Goal: Use online tool/utility: Use online tool/utility

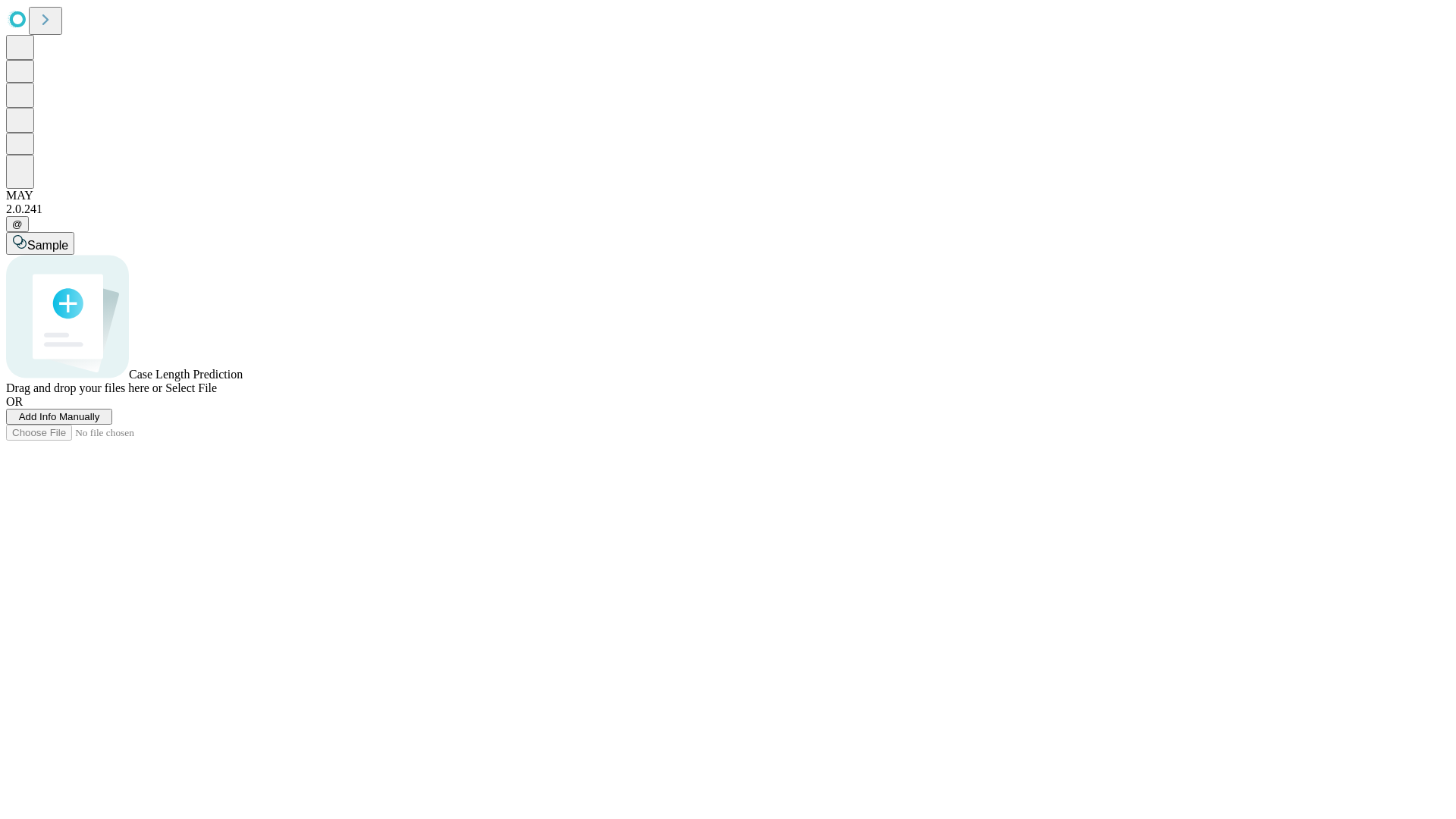
click at [100, 423] on span "Add Info Manually" at bounding box center [59, 417] width 81 height 12
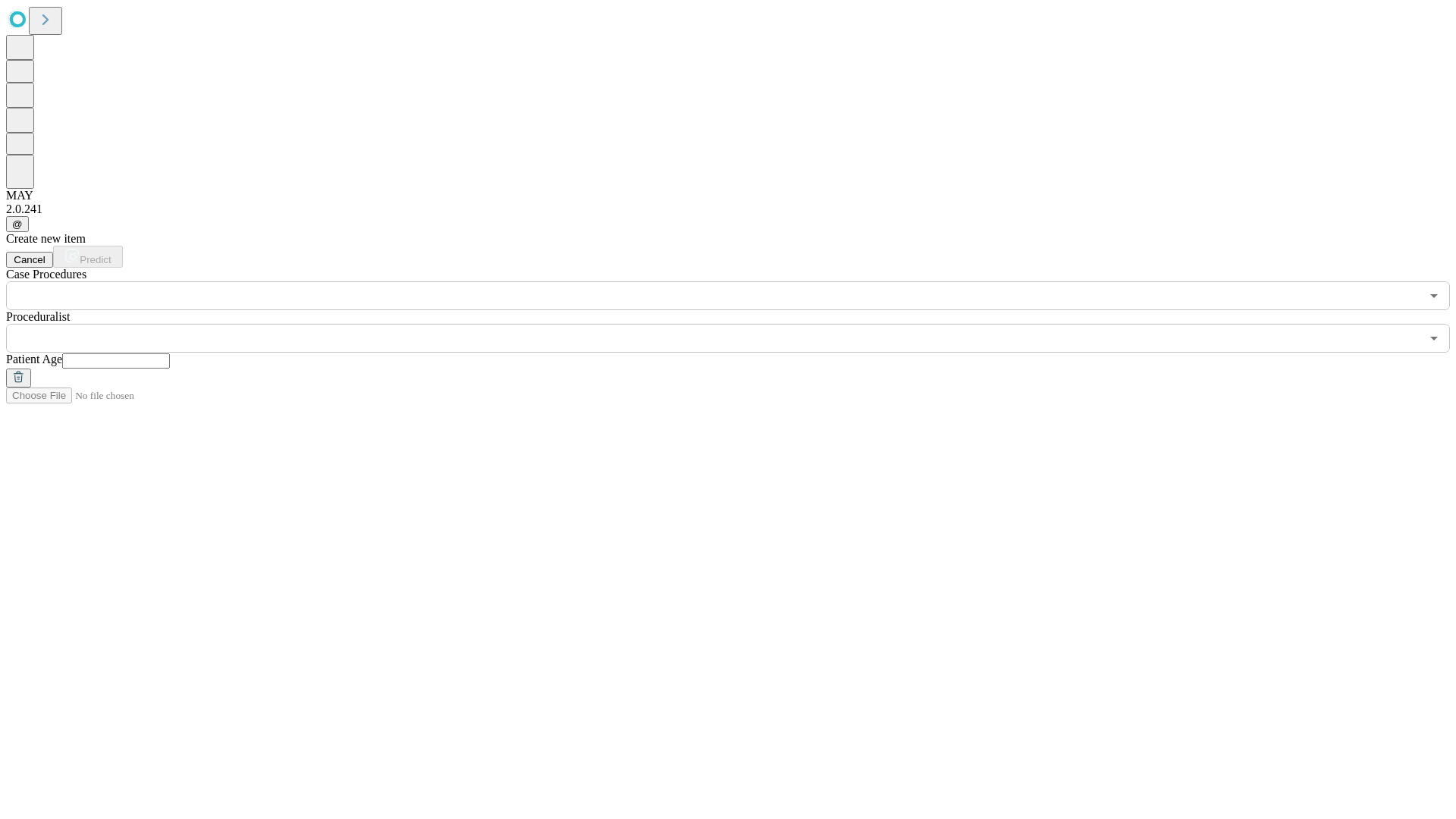
click at [170, 353] on input "text" at bounding box center [116, 361] width 108 height 15
type input "**"
click at [739, 324] on input "text" at bounding box center [713, 338] width 1414 height 28
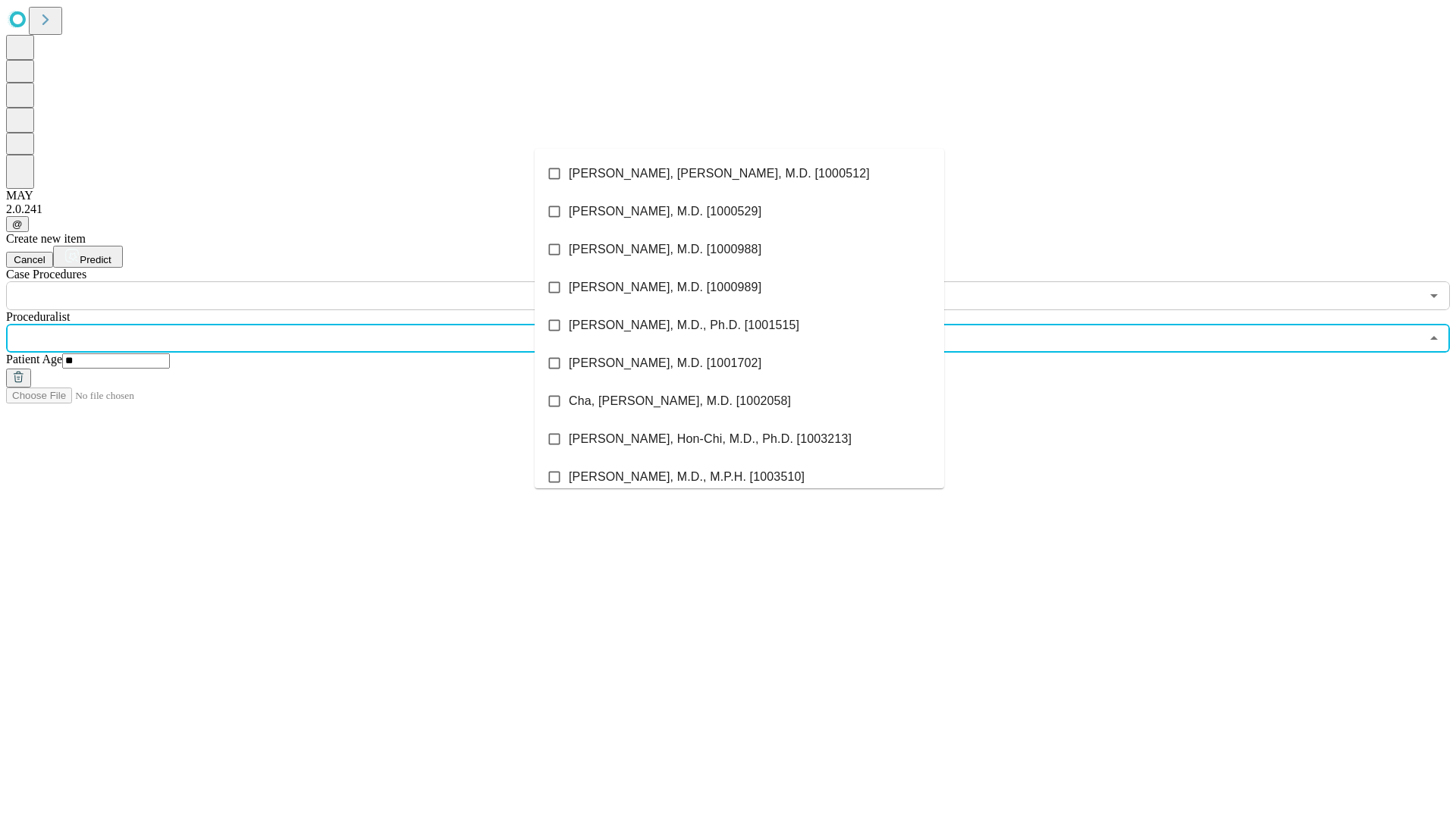
click at [740, 174] on li "[PERSON_NAME], [PERSON_NAME], M.D. [1000512]" at bounding box center [740, 174] width 409 height 38
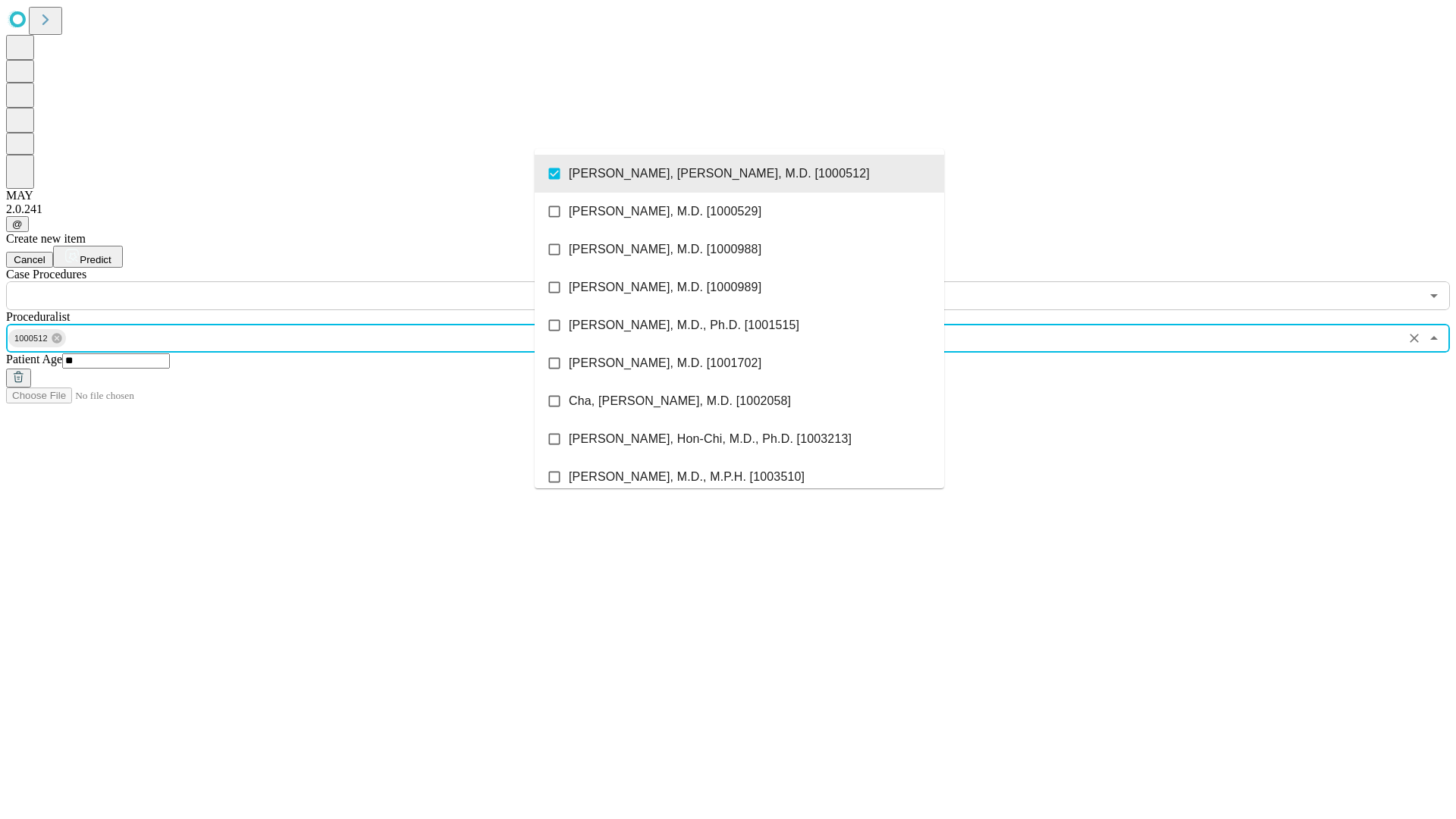
click at [319, 281] on input "text" at bounding box center [713, 296] width 1414 height 28
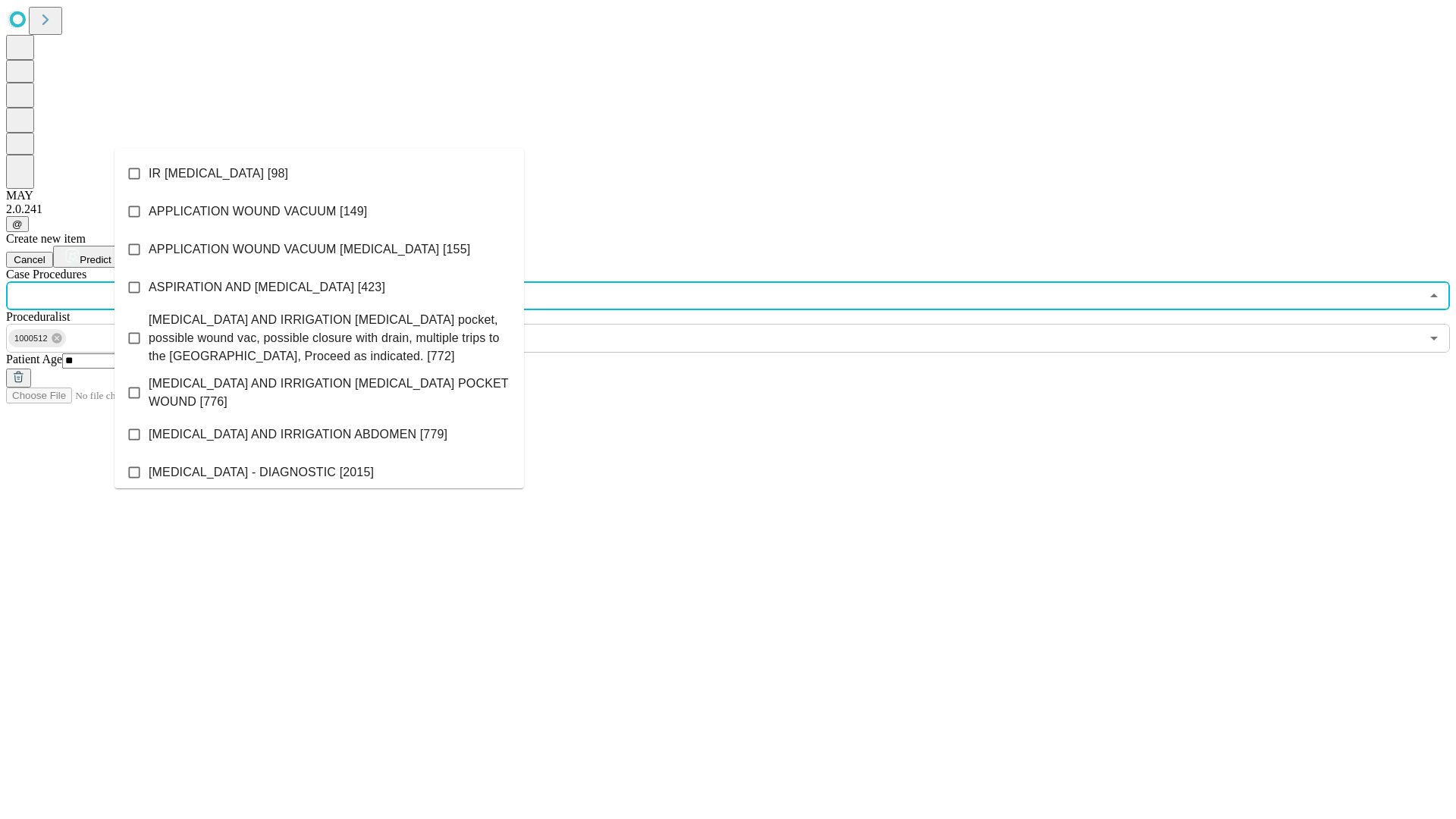
click at [320, 174] on li "IR [MEDICAL_DATA] [98]" at bounding box center [320, 174] width 409 height 38
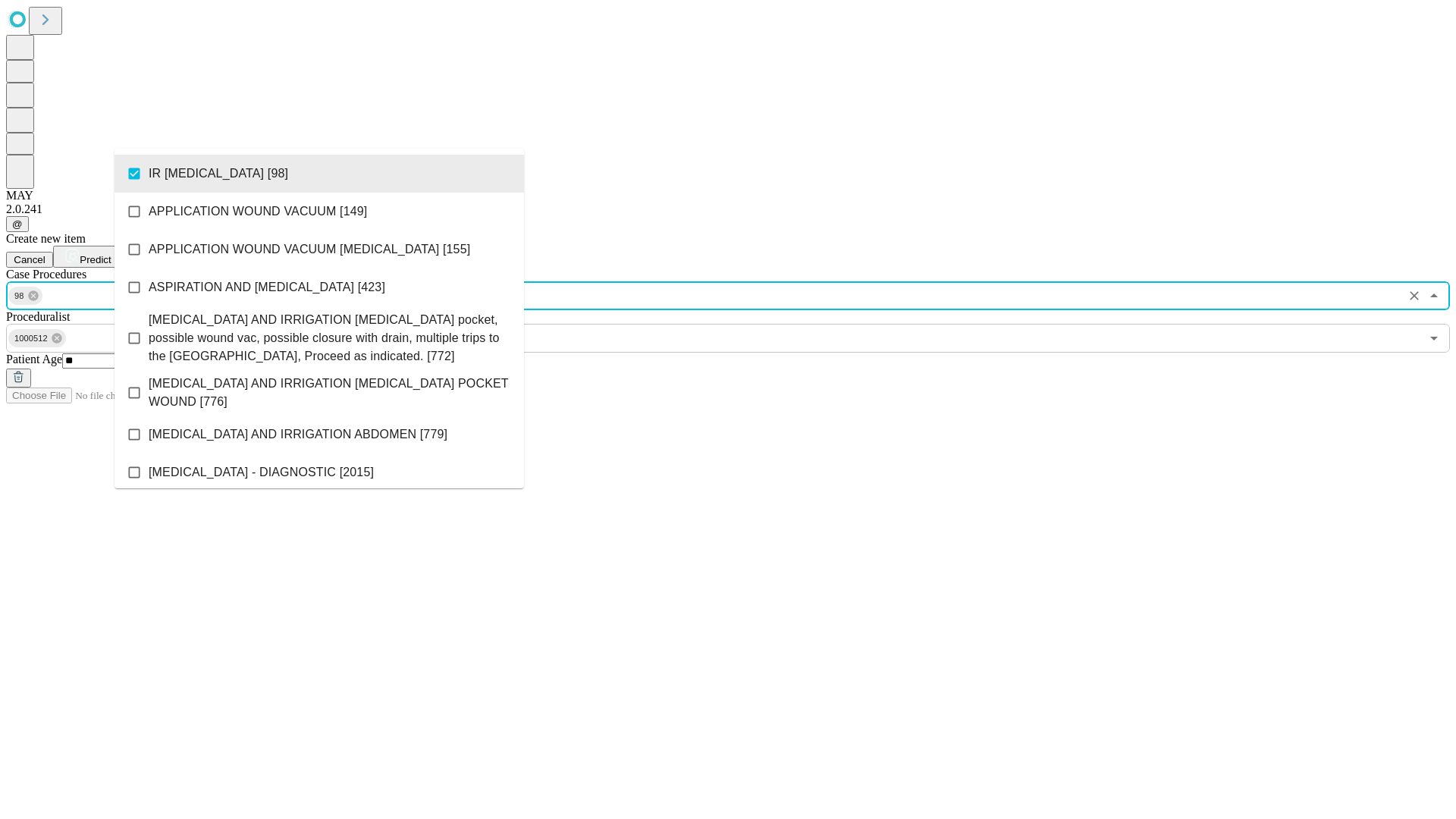
click at [110, 254] on span "Predict" at bounding box center [94, 259] width 31 height 12
